Goal: Check status

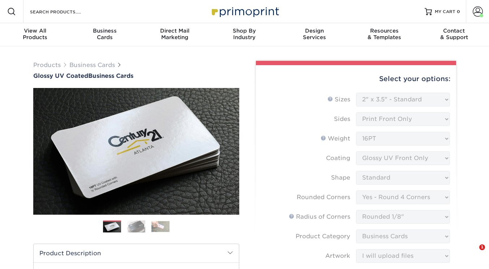
select select "2.00x3.50"
select select "7672df9e-0e0a-464d-8e1f-920c575e4da3"
select select "589680c7-ee9a-431b-9d12-d7aeb1386a97"
select select "3b5148f1-0588-4f88-a218-97bcfdce65c1"
select select "upload"
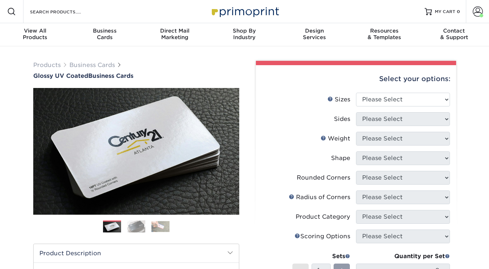
click at [480, 12] on span at bounding box center [478, 12] width 10 height 10
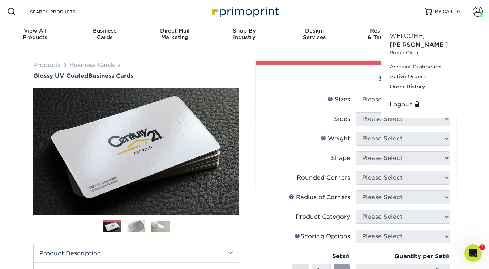
click at [411, 72] on link "Active Orders" at bounding box center [435, 77] width 91 height 10
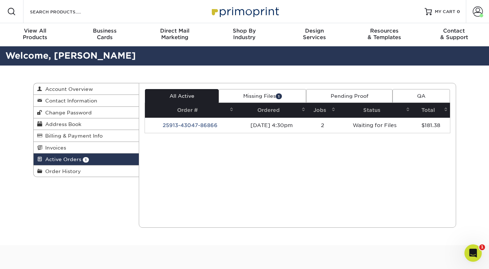
click at [308, 126] on td "09/13/2025 4:30pm" at bounding box center [272, 125] width 72 height 15
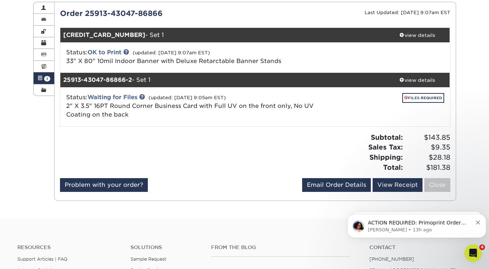
scroll to position [84, 0]
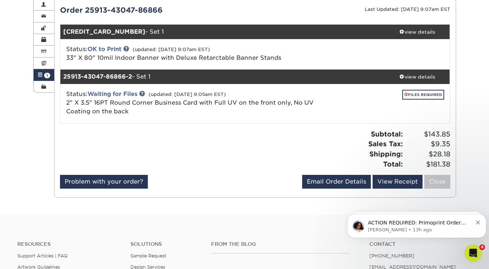
click at [419, 225] on p "ACTION REQUIRED: Primoprint Order 25913-43047-86866-2 Good morning Nadege, Than…" at bounding box center [420, 222] width 105 height 7
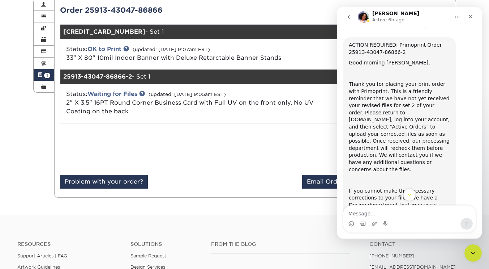
scroll to position [0, 0]
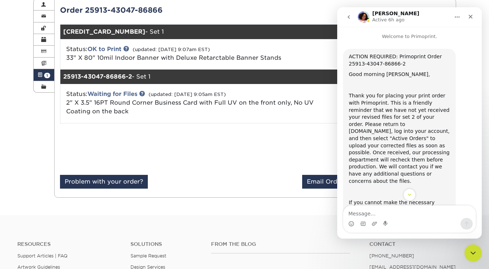
click at [470, 16] on icon "Close" at bounding box center [471, 17] width 6 height 6
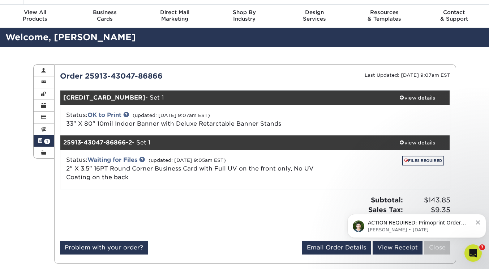
scroll to position [12, 0]
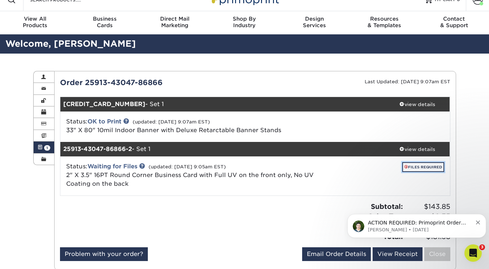
click at [420, 170] on link "FILES REQUIRED" at bounding box center [424, 167] width 42 height 10
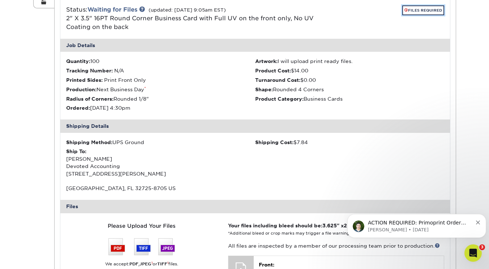
scroll to position [72, 0]
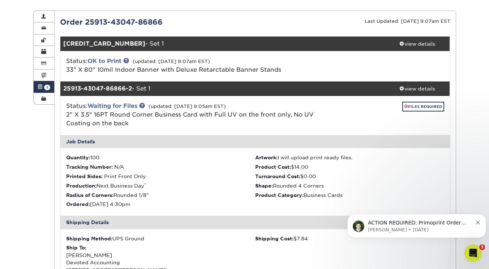
click at [98, 60] on link "OK to Print" at bounding box center [105, 61] width 34 height 7
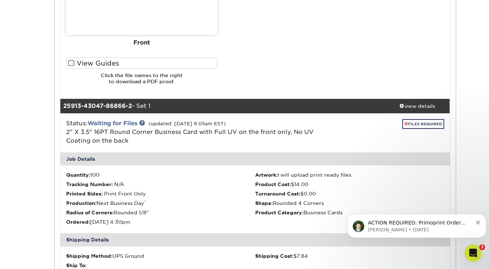
scroll to position [724, 0]
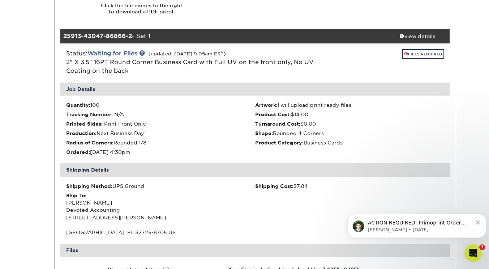
click at [132, 52] on link "Waiting for Files" at bounding box center [113, 53] width 50 height 7
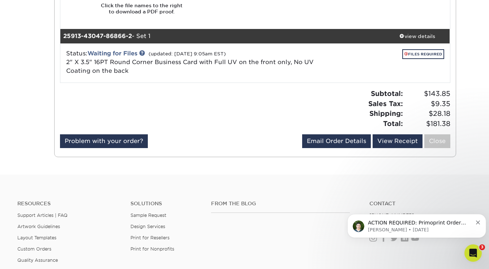
click at [132, 52] on link "Waiting for Files" at bounding box center [113, 53] width 50 height 7
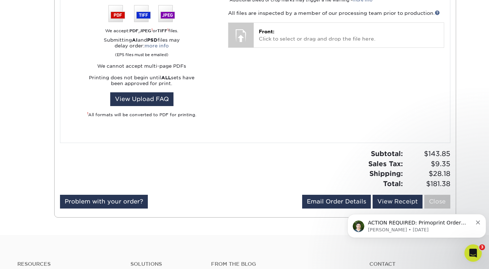
scroll to position [1001, 0]
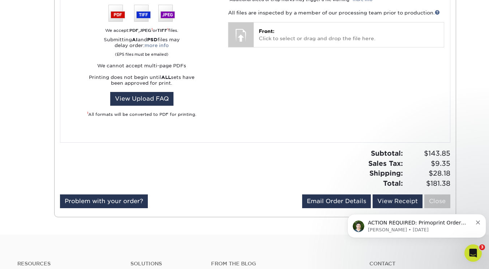
click at [300, 37] on p "Front: Click to select or drag and drop the file here." at bounding box center [349, 34] width 180 height 15
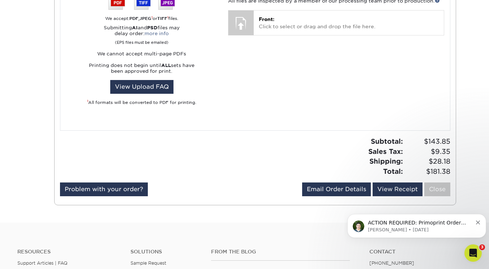
scroll to position [1049, 0]
